Goal: Transaction & Acquisition: Download file/media

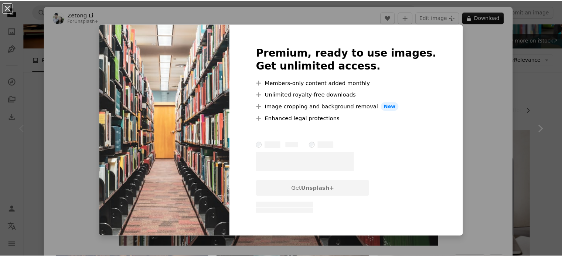
scroll to position [126, 0]
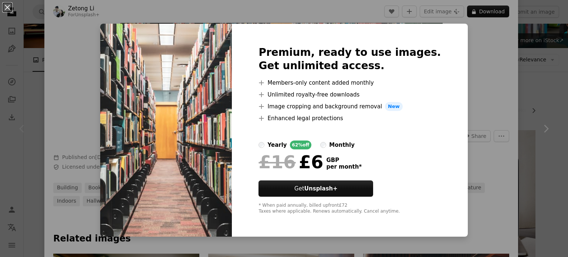
click at [41, 69] on div "An X shape Premium, ready to use images. Get unlimited access. A plus sign Memb…" at bounding box center [284, 128] width 568 height 257
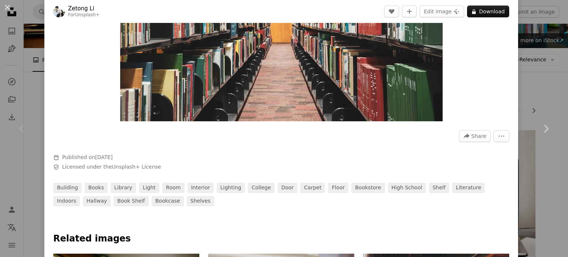
click at [7, 6] on button "An X shape" at bounding box center [7, 7] width 9 height 9
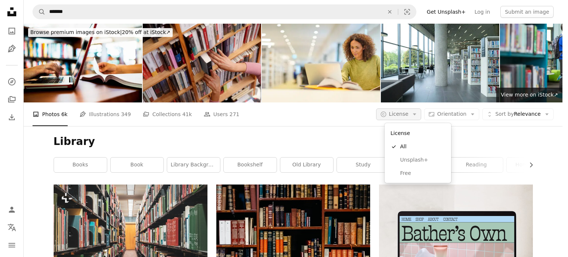
click at [416, 114] on icon "button" at bounding box center [414, 115] width 3 height 2
click at [405, 171] on span "Free" at bounding box center [422, 173] width 45 height 7
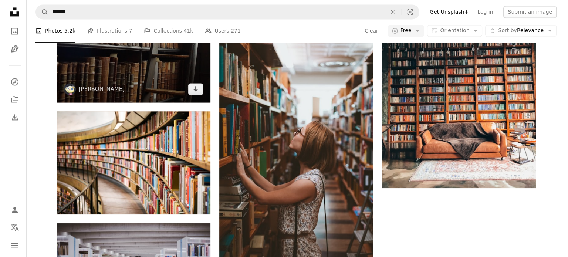
scroll to position [1110, 0]
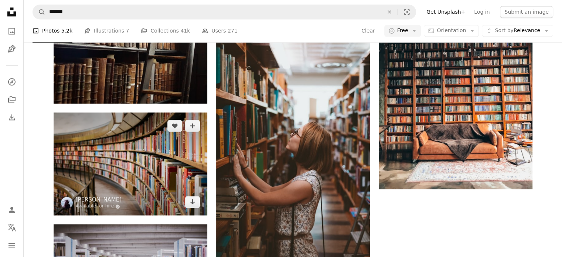
click at [118, 168] on img at bounding box center [131, 163] width 154 height 103
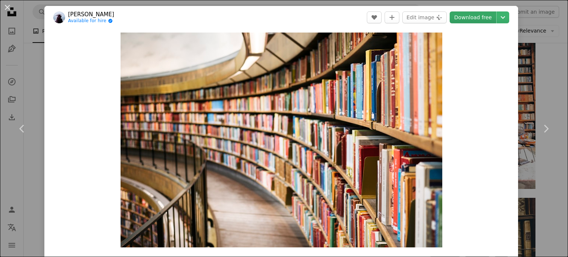
drag, startPoint x: 289, startPoint y: 134, endPoint x: 463, endPoint y: 21, distance: 207.6
click at [463, 21] on link "Download free" at bounding box center [473, 17] width 47 height 12
